Goal: Transaction & Acquisition: Purchase product/service

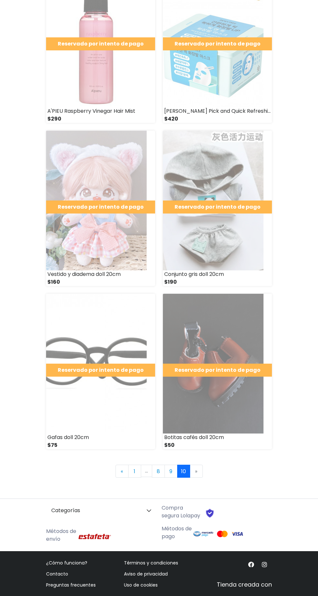
scroll to position [667, 0]
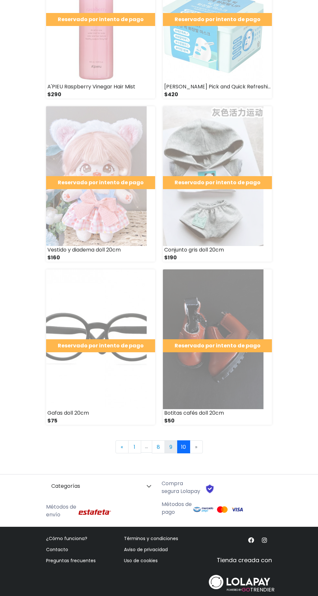
click at [171, 440] on link "9" at bounding box center [171, 446] width 13 height 13
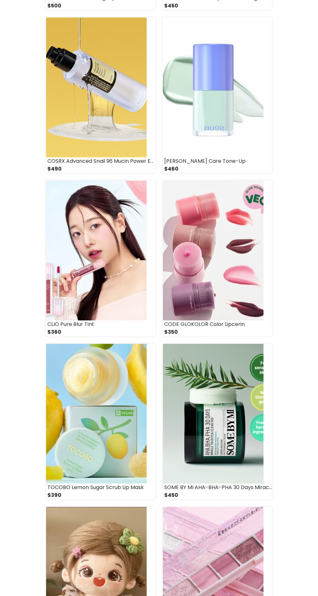
scroll to position [740, 0]
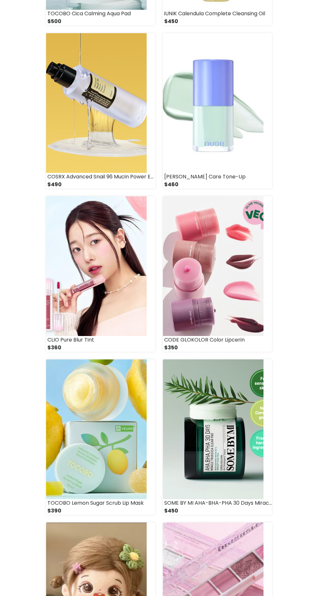
click at [236, 301] on img at bounding box center [213, 266] width 101 height 140
